Goal: Task Accomplishment & Management: Complete application form

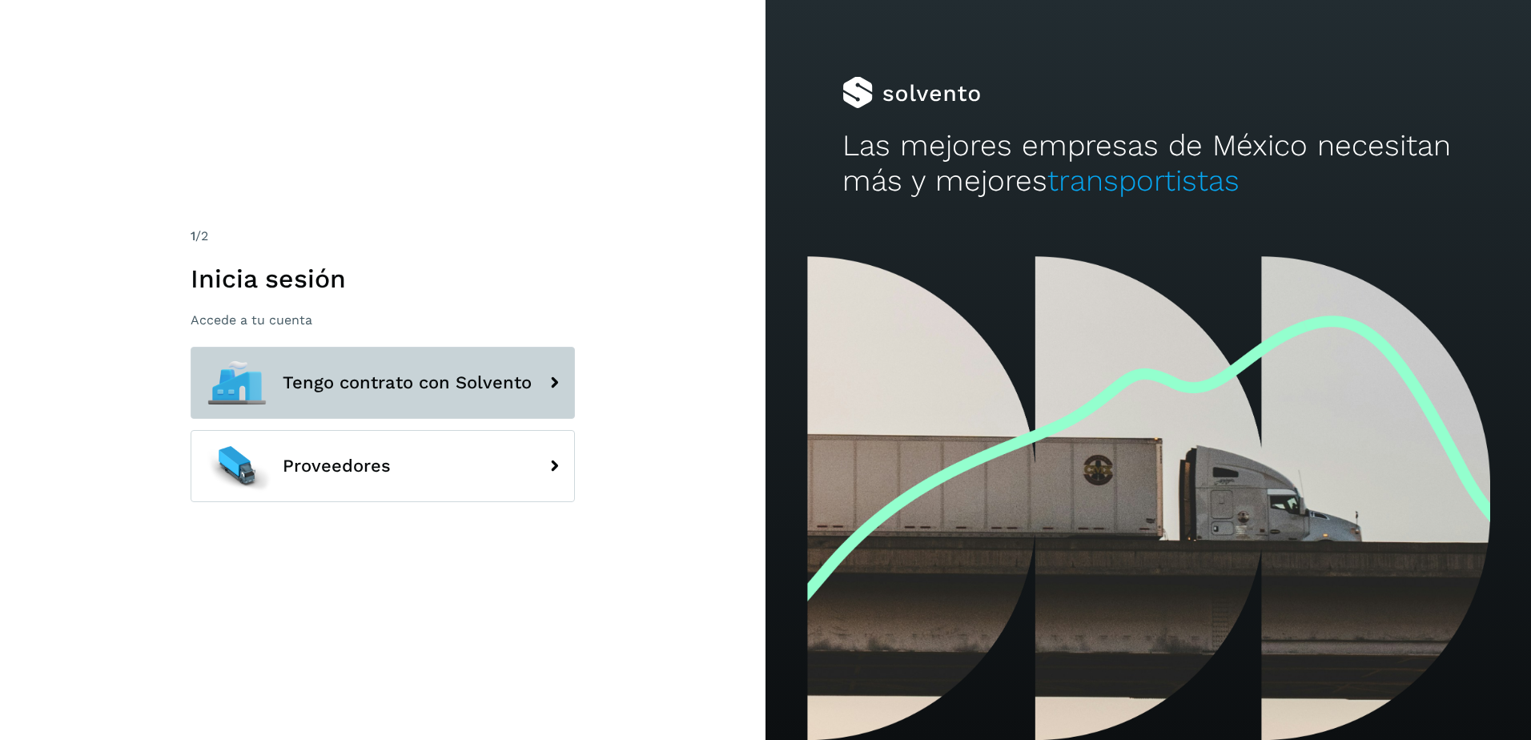
click at [532, 405] on button "Tengo contrato con Solvento" at bounding box center [383, 383] width 384 height 72
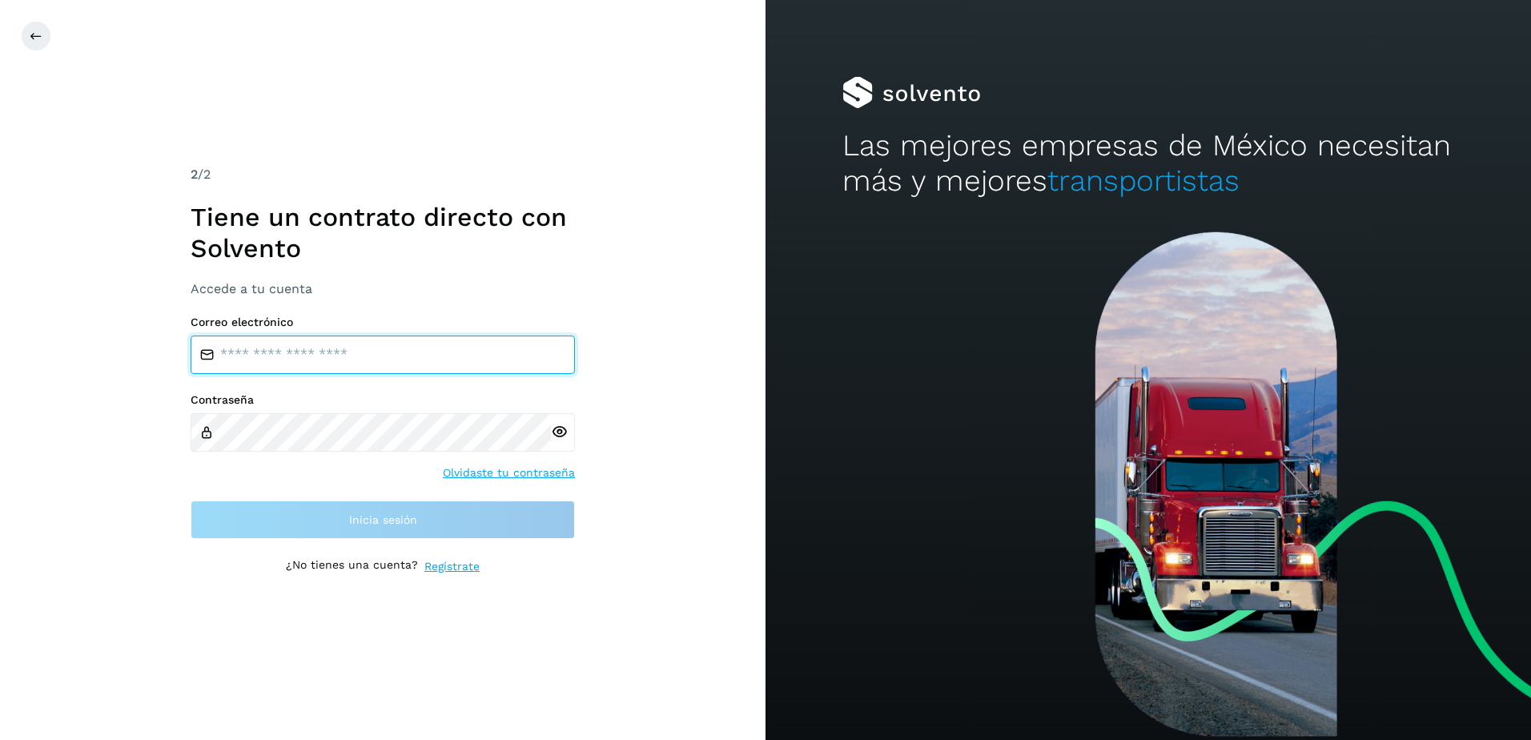
type input "**********"
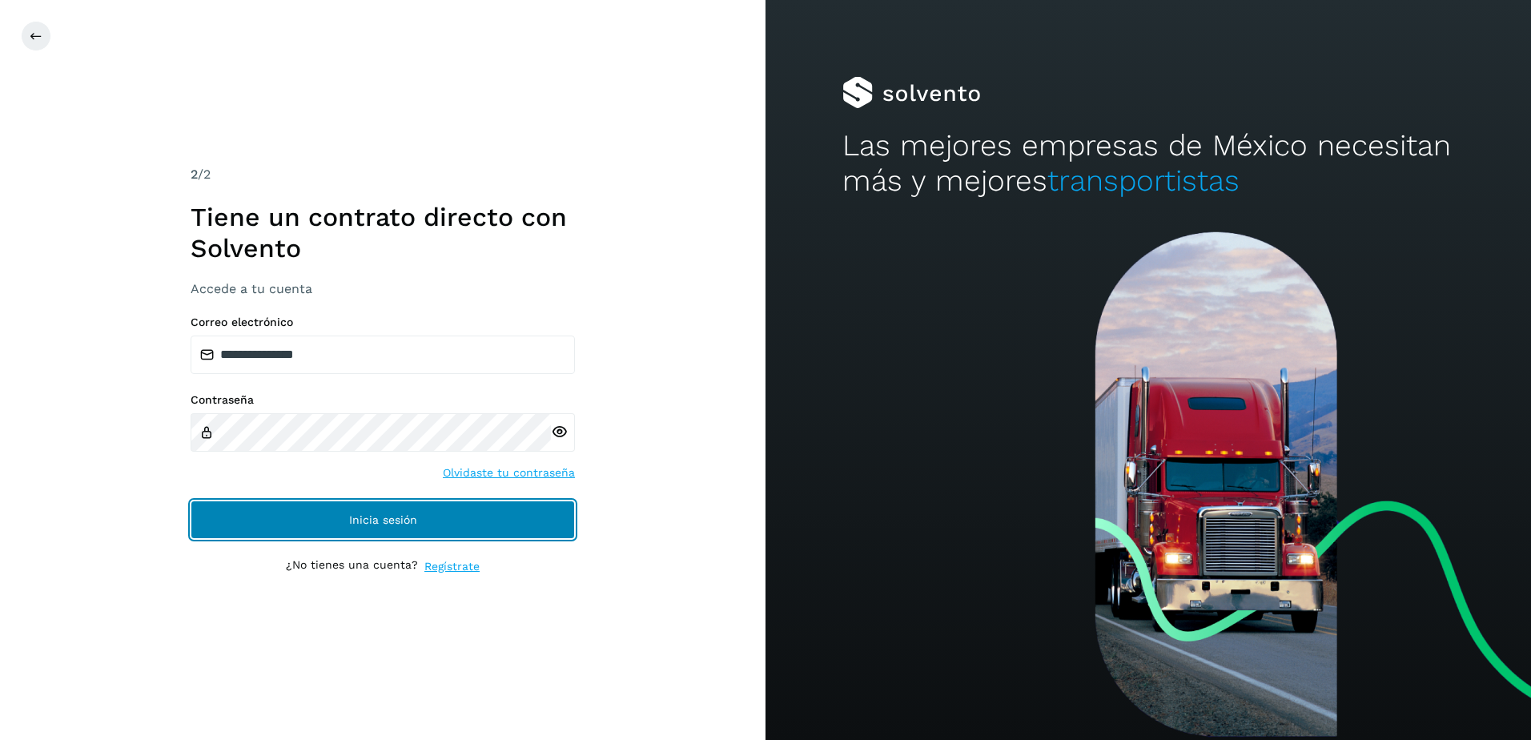
click at [336, 526] on button "Inicia sesión" at bounding box center [383, 520] width 384 height 38
click at [396, 518] on span "Inicia sesión" at bounding box center [383, 519] width 68 height 11
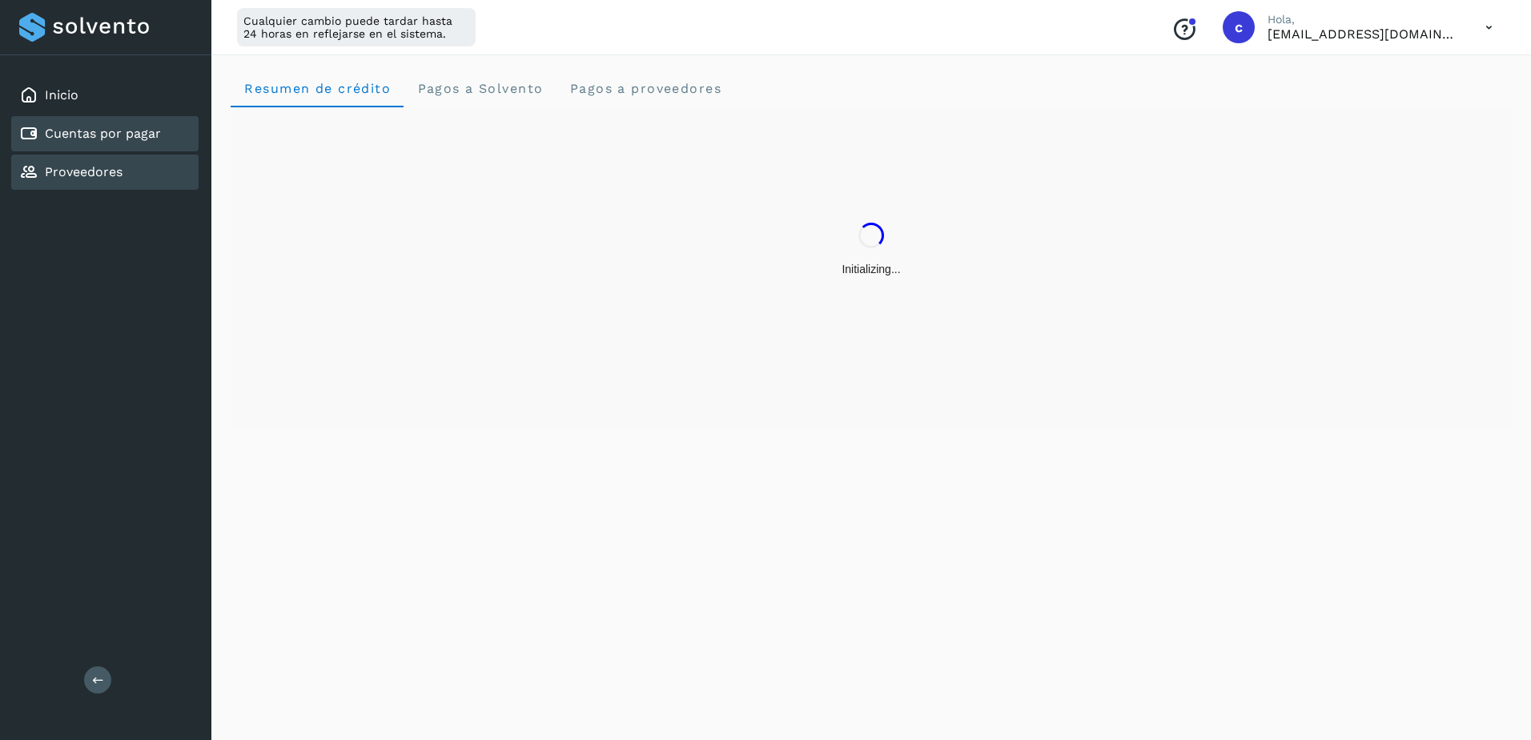
click at [45, 134] on link "Cuentas por pagar" at bounding box center [103, 133] width 116 height 15
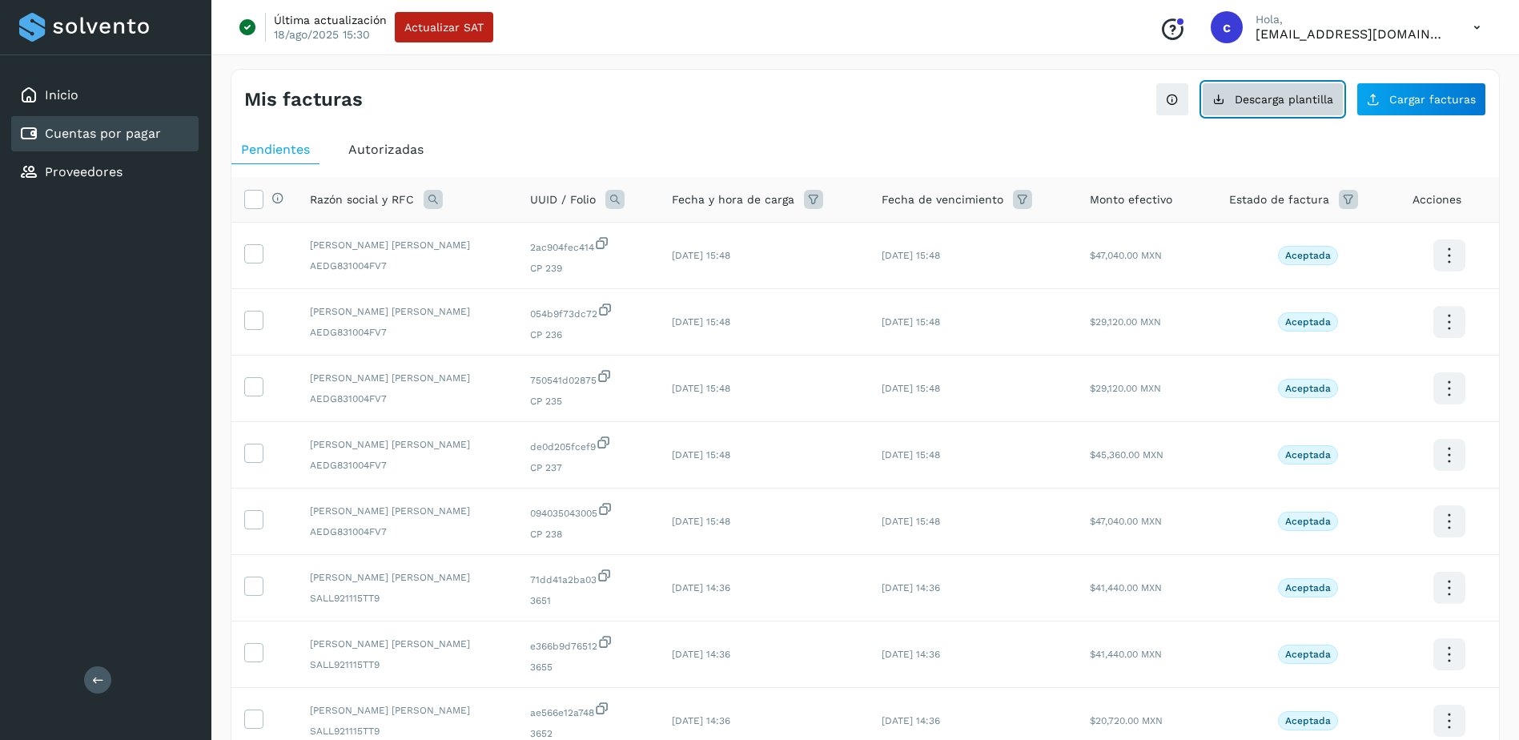
click at [1289, 98] on span "Descarga plantilla" at bounding box center [1284, 99] width 99 height 11
click at [158, 174] on div "Proveedores" at bounding box center [104, 172] width 187 height 35
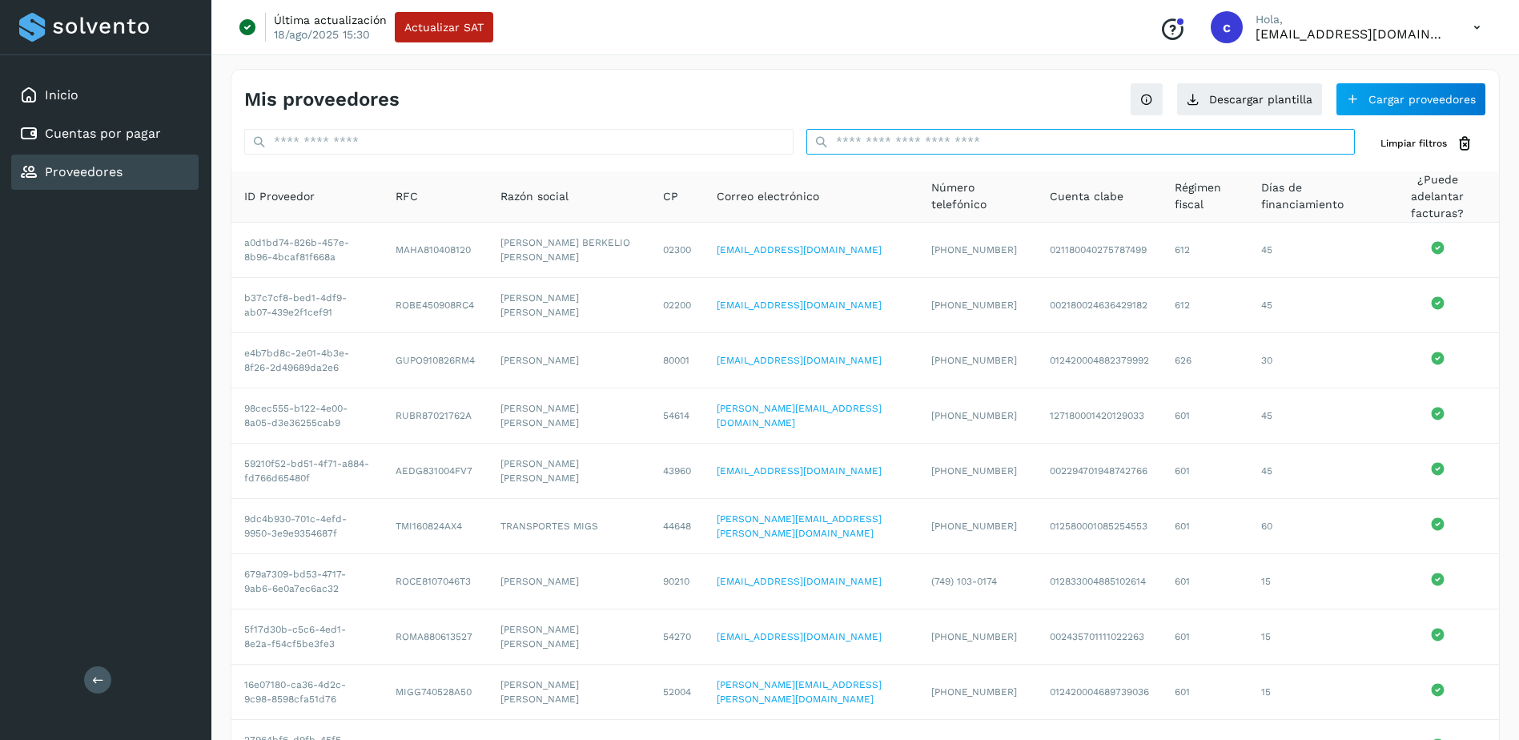
click at [999, 147] on input "text" at bounding box center [1081, 142] width 549 height 26
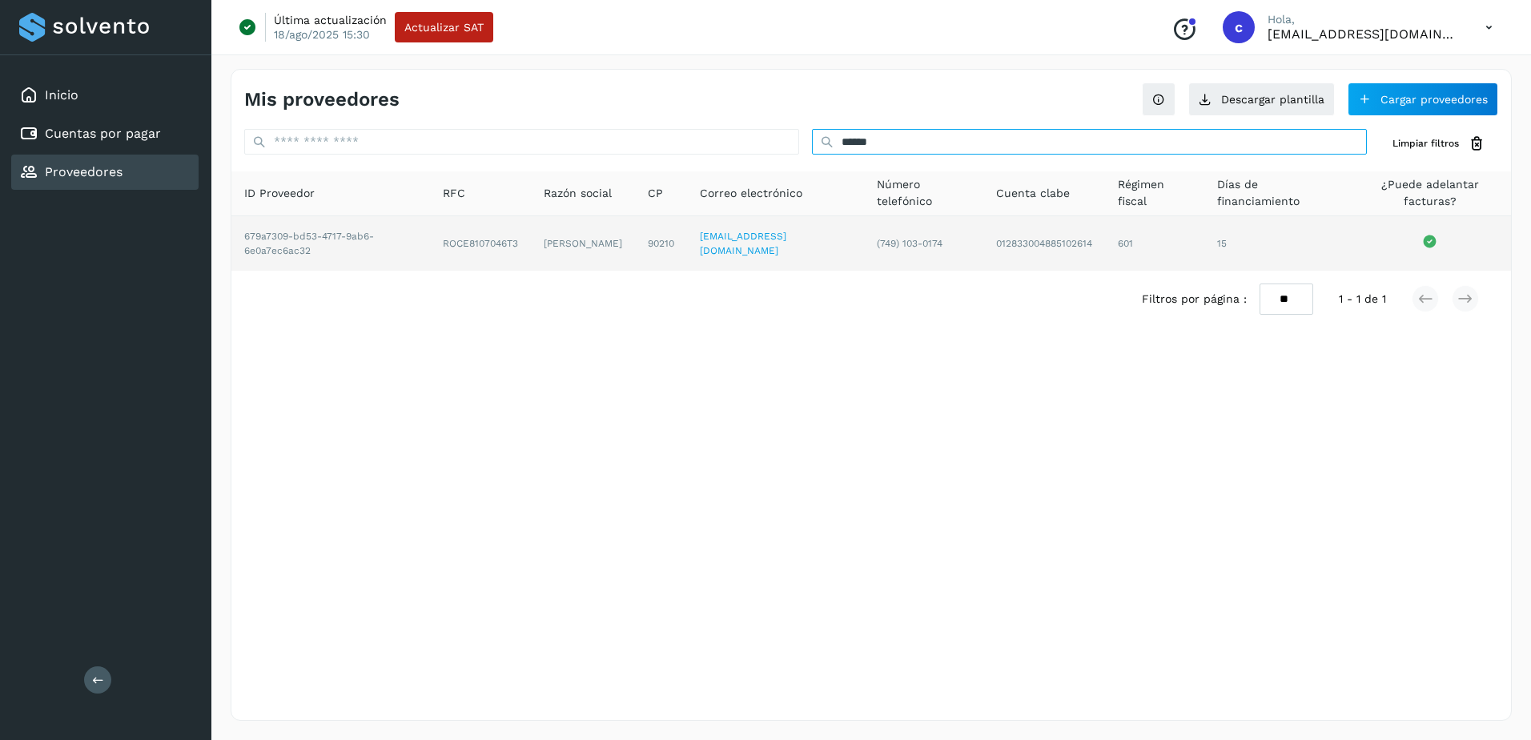
type input "******"
drag, startPoint x: 525, startPoint y: 235, endPoint x: 610, endPoint y: 256, distance: 87.4
click at [610, 256] on td "[PERSON_NAME]" at bounding box center [583, 243] width 104 height 54
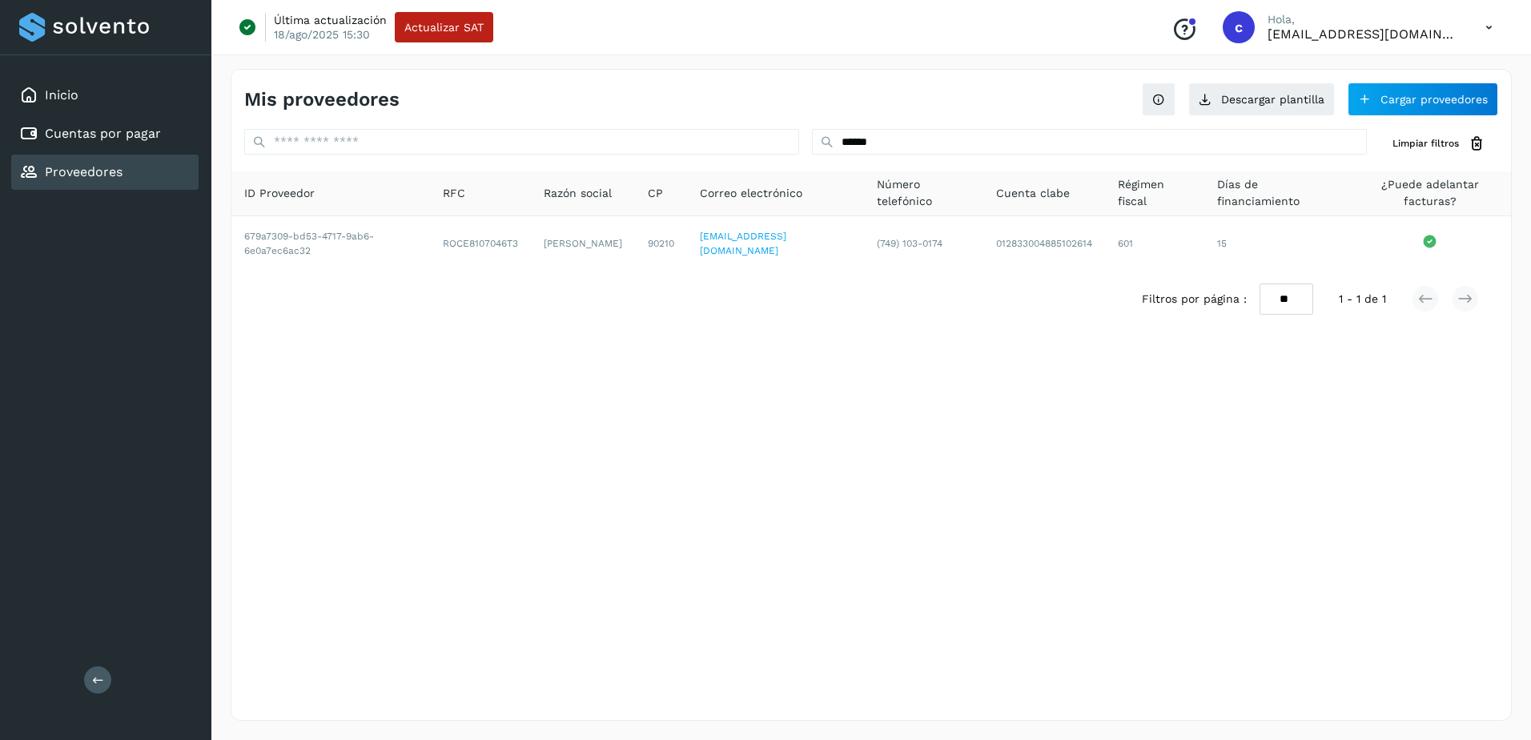
copy td "[PERSON_NAME]"
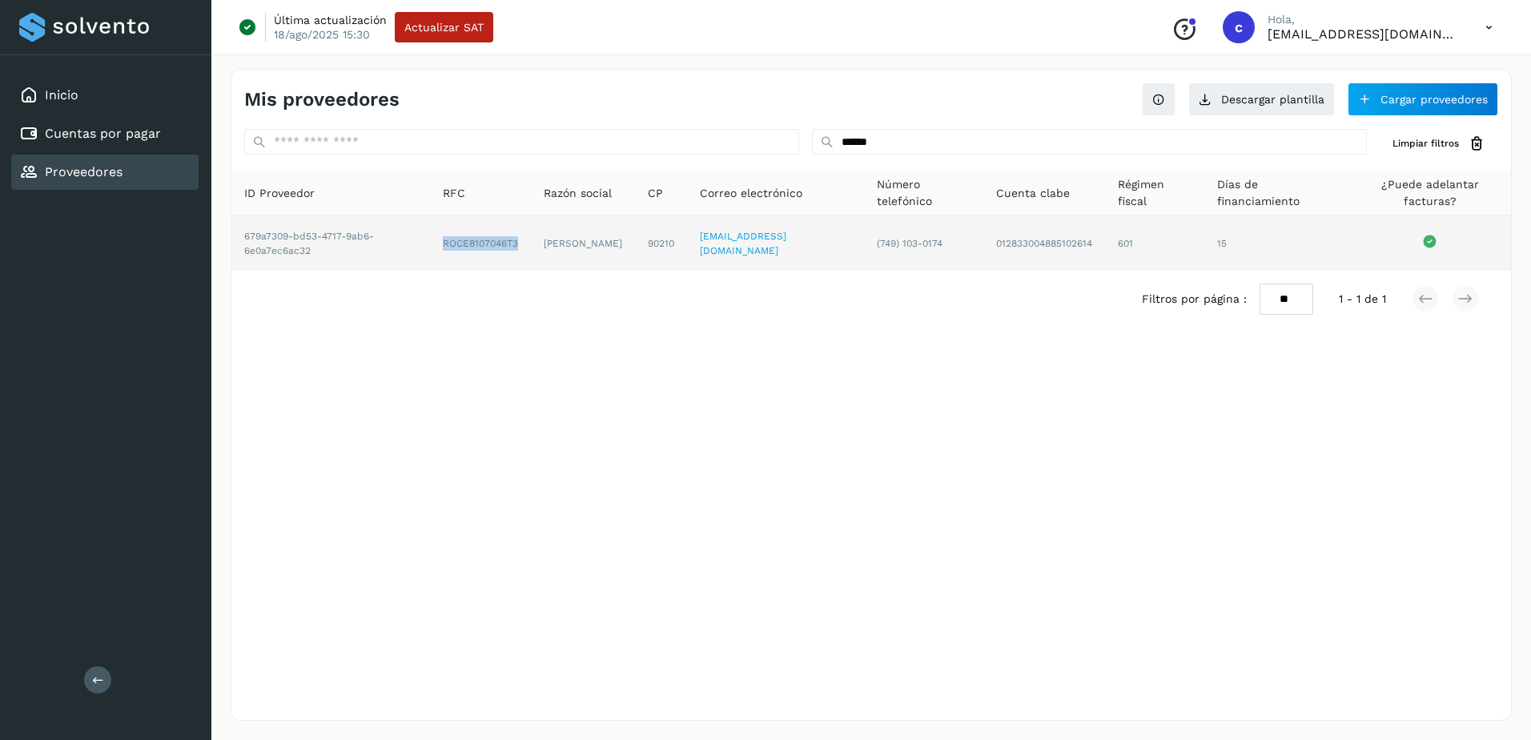
drag, startPoint x: 424, startPoint y: 248, endPoint x: 507, endPoint y: 251, distance: 82.5
click at [507, 251] on td "ROCE8107046T3" at bounding box center [480, 243] width 101 height 54
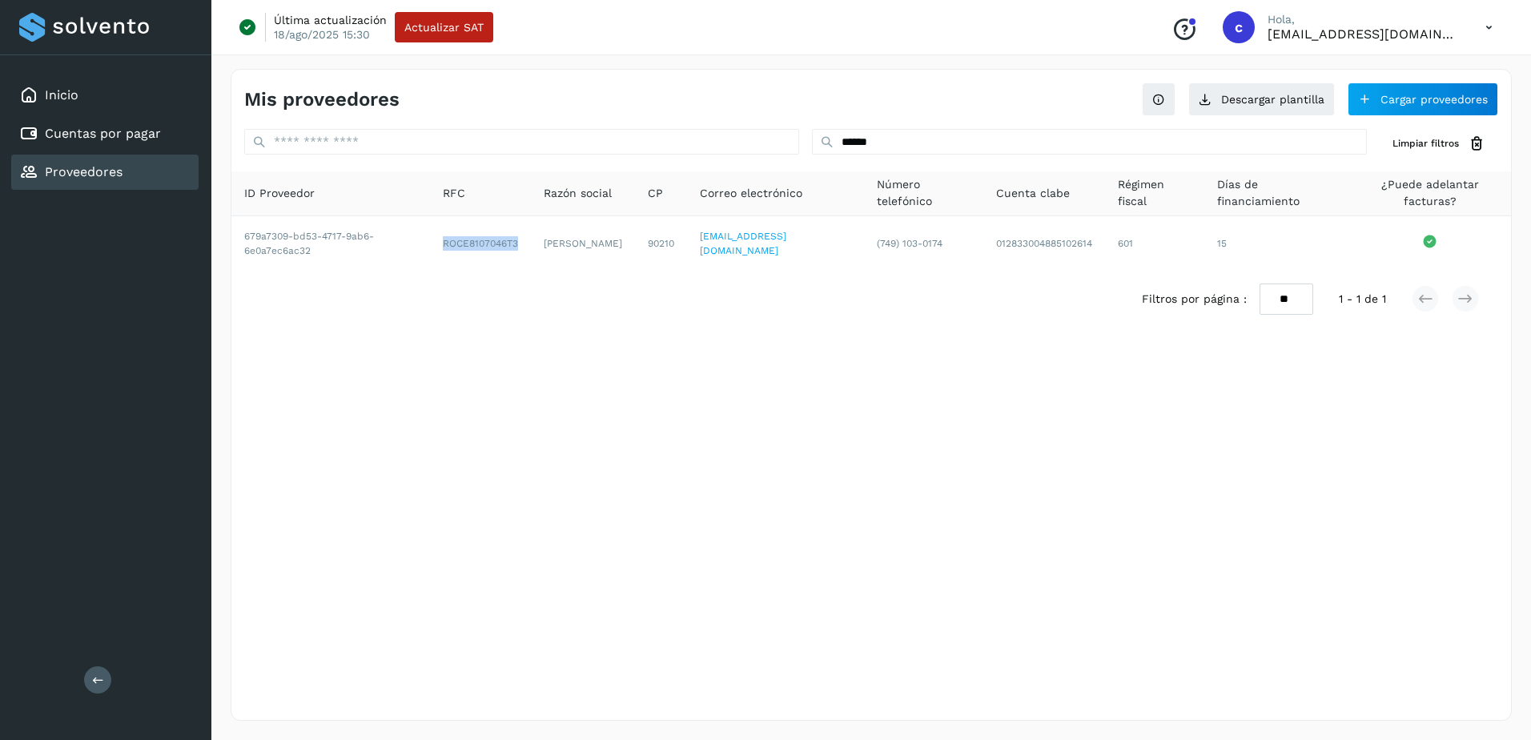
copy td "ROCE8107046T3"
click at [163, 143] on div "Cuentas por pagar" at bounding box center [104, 133] width 187 height 35
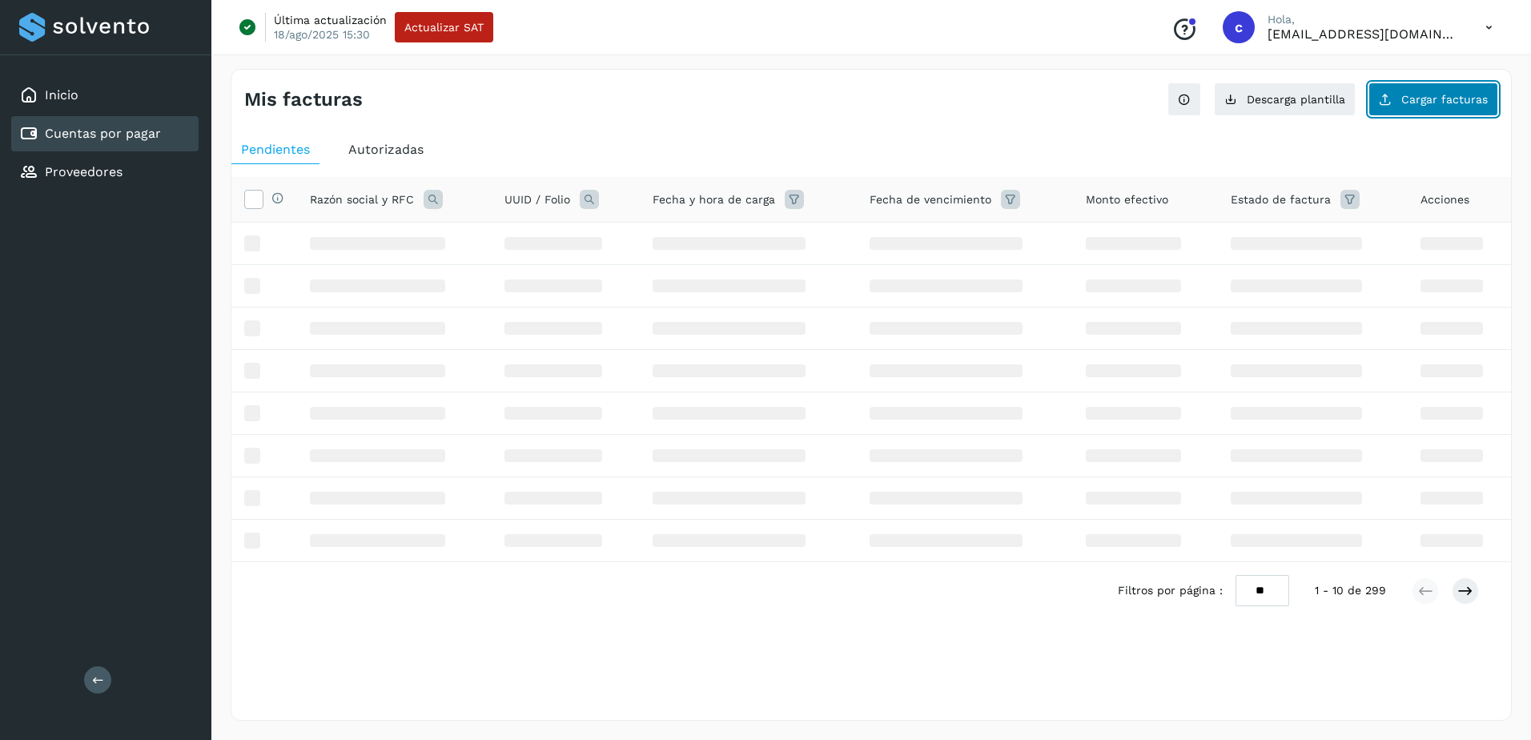
click at [1440, 101] on span "Cargar facturas" at bounding box center [1445, 99] width 87 height 11
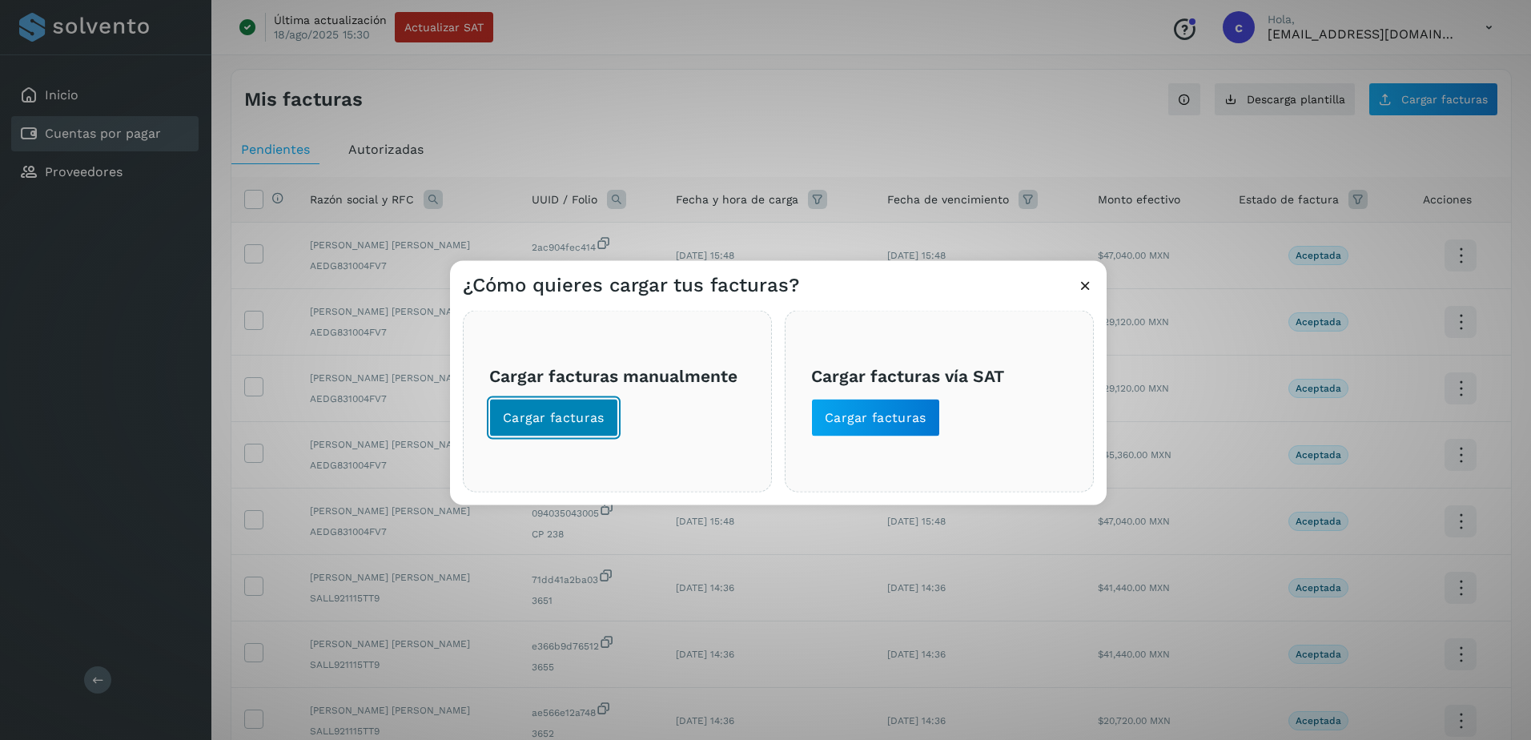
click at [581, 401] on button "Cargar facturas" at bounding box center [553, 418] width 129 height 38
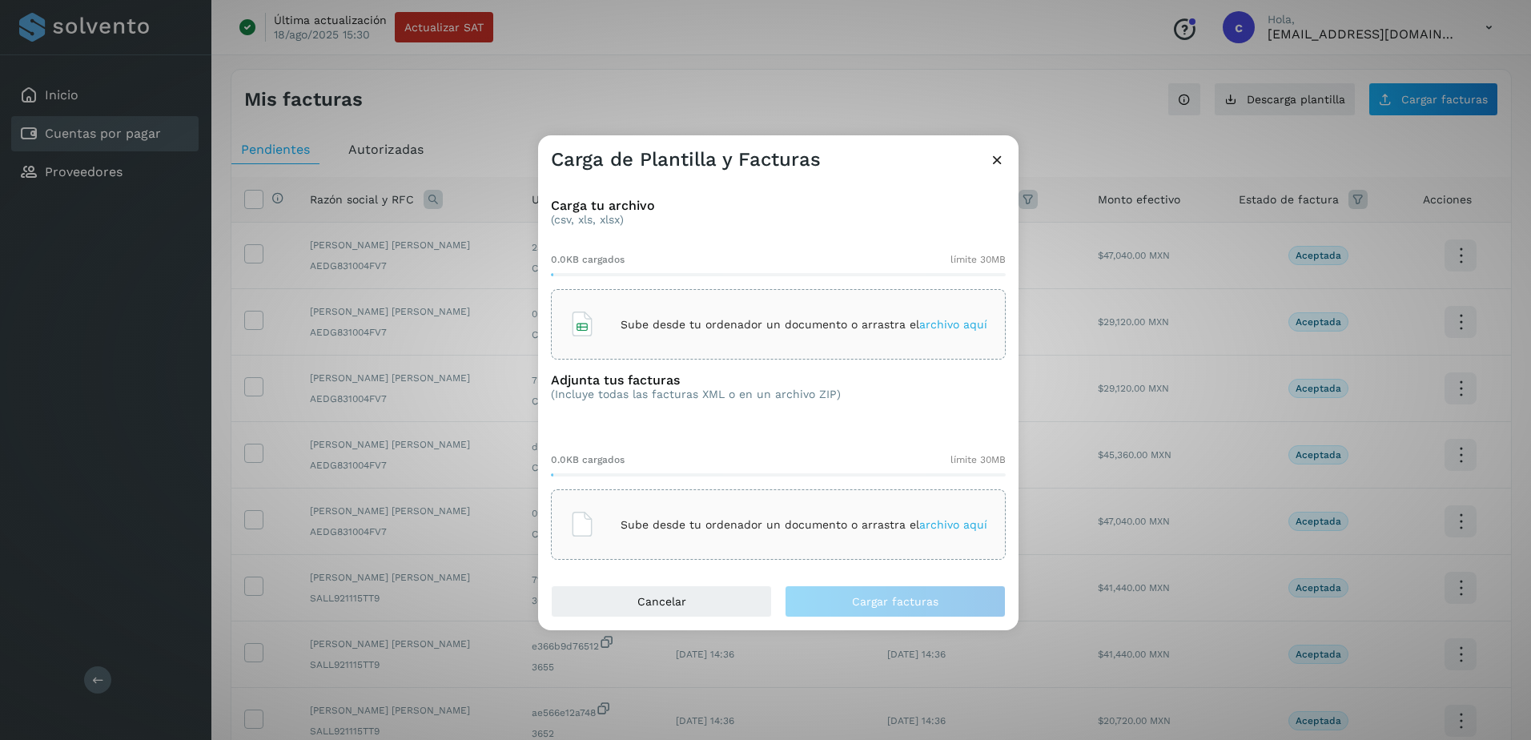
click at [666, 336] on div "Sube desde tu ordenador un documento o arrastra el archivo aquí" at bounding box center [778, 324] width 418 height 43
click at [761, 505] on div "Sube desde tu ordenador un documento o arrastra el archivo aquí" at bounding box center [778, 524] width 418 height 43
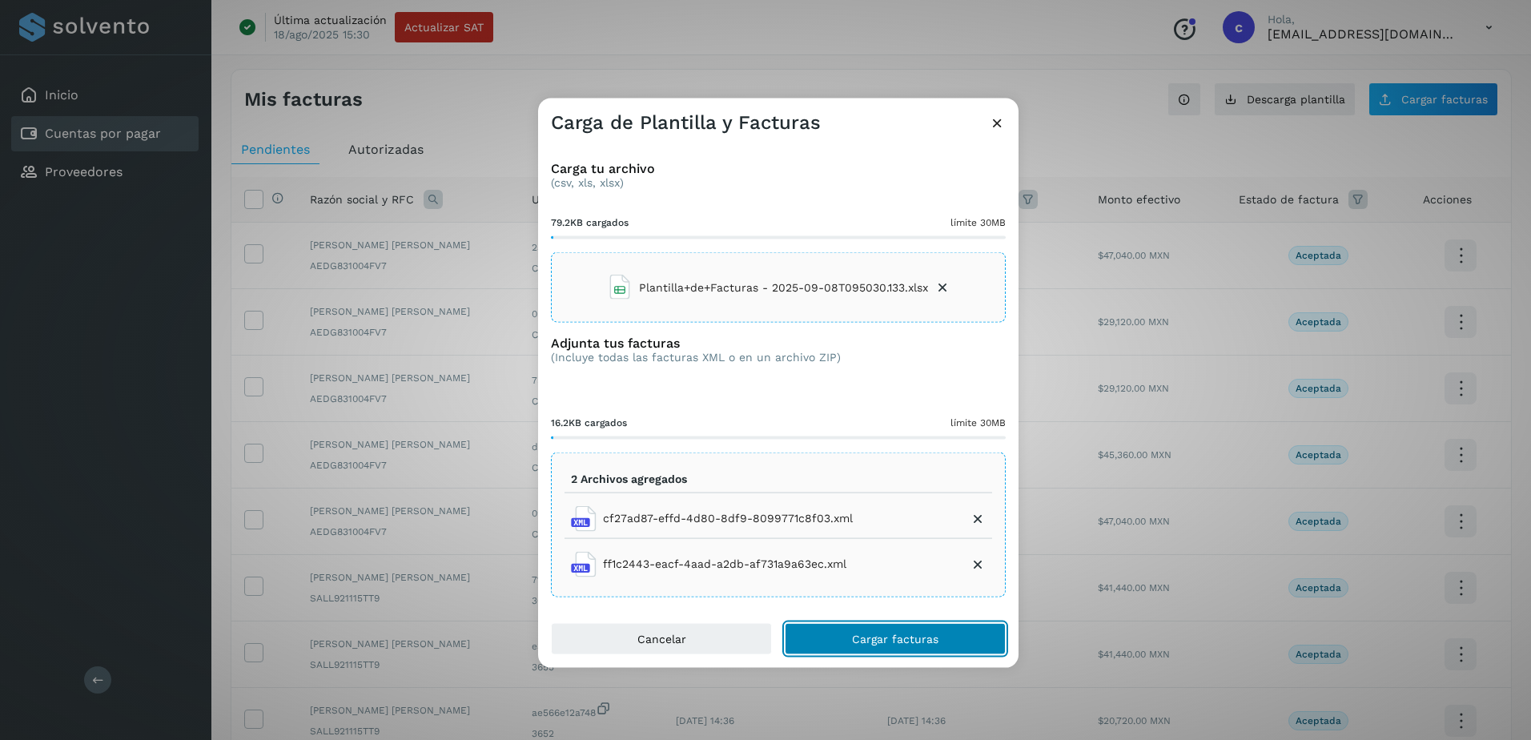
click at [884, 634] on span "Cargar facturas" at bounding box center [895, 638] width 87 height 11
